Goal: Find specific page/section: Find specific page/section

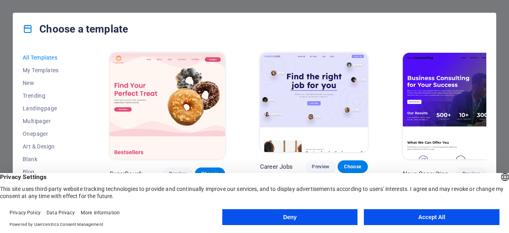
click at [423, 221] on button "Accept All" at bounding box center [432, 218] width 136 height 16
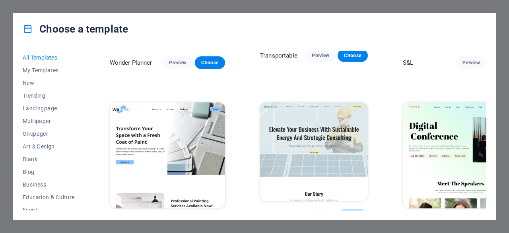
scroll to position [420, 0]
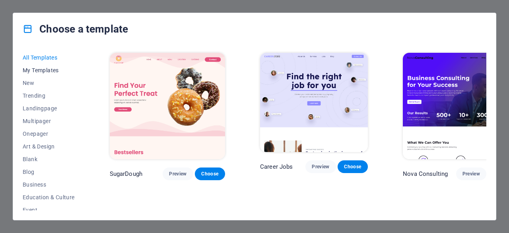
click at [41, 70] on span "My Templates" at bounding box center [49, 70] width 52 height 6
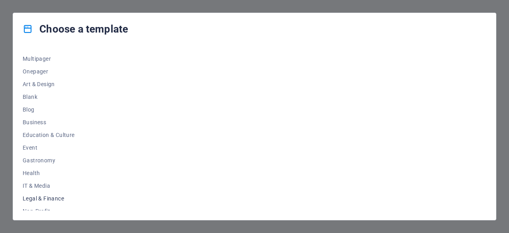
scroll to position [158, 0]
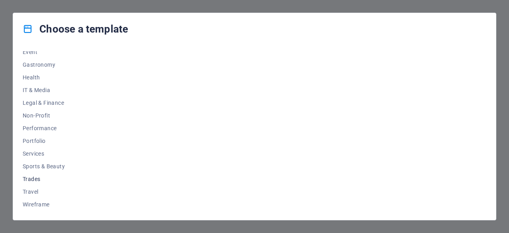
click at [35, 180] on span "Trades" at bounding box center [49, 179] width 52 height 6
